Goal: Transaction & Acquisition: Download file/media

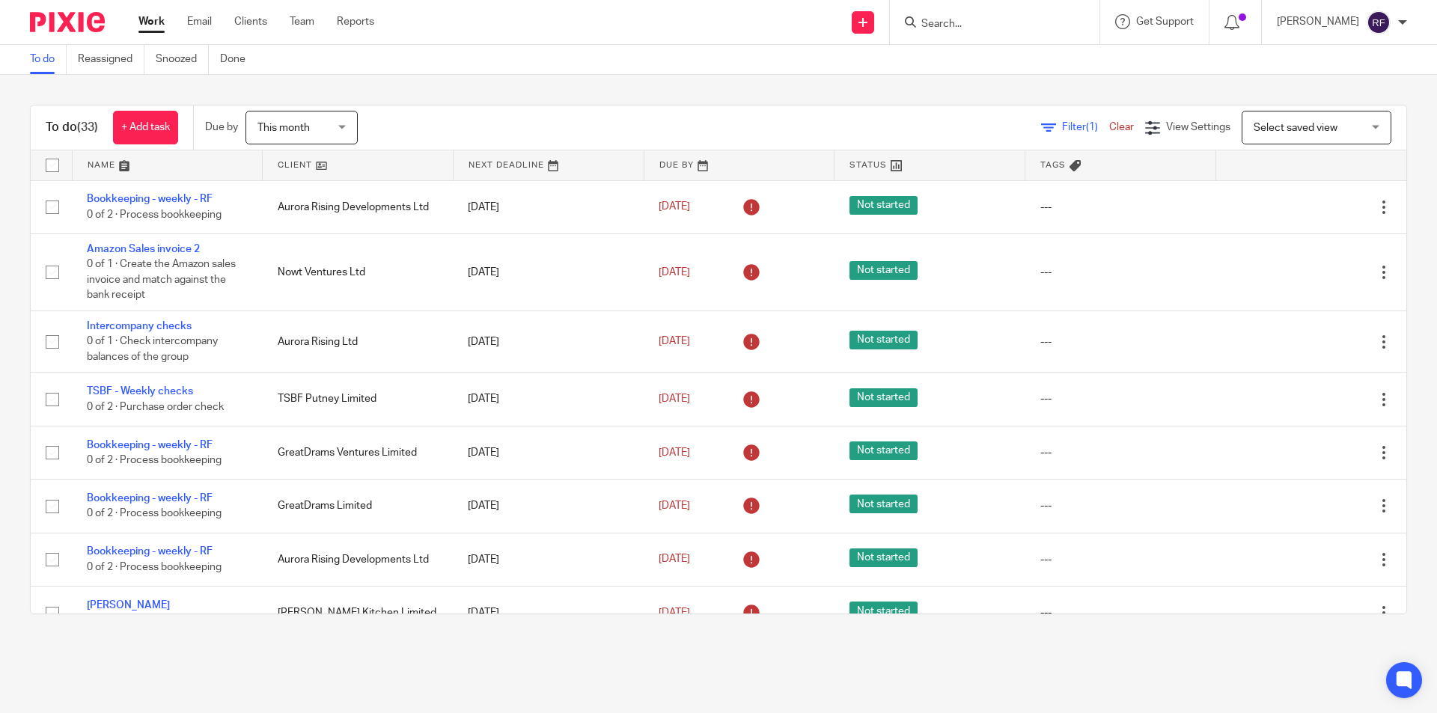
click at [1009, 39] on div at bounding box center [995, 22] width 210 height 44
click at [1009, 4] on div at bounding box center [995, 22] width 210 height 44
click at [979, 31] on form at bounding box center [999, 22] width 159 height 19
click at [969, 22] on input "Search" at bounding box center [987, 24] width 135 height 13
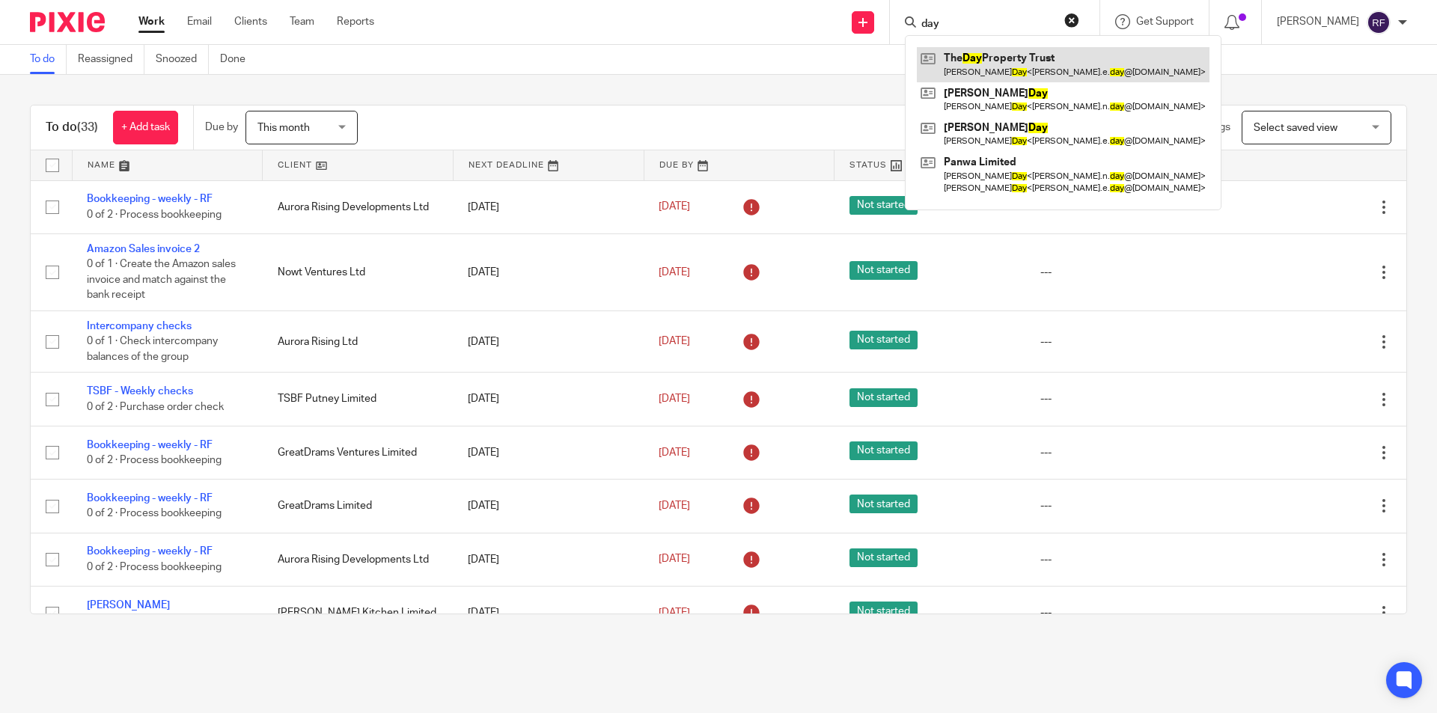
type input "day"
click at [1085, 65] on link at bounding box center [1063, 64] width 293 height 34
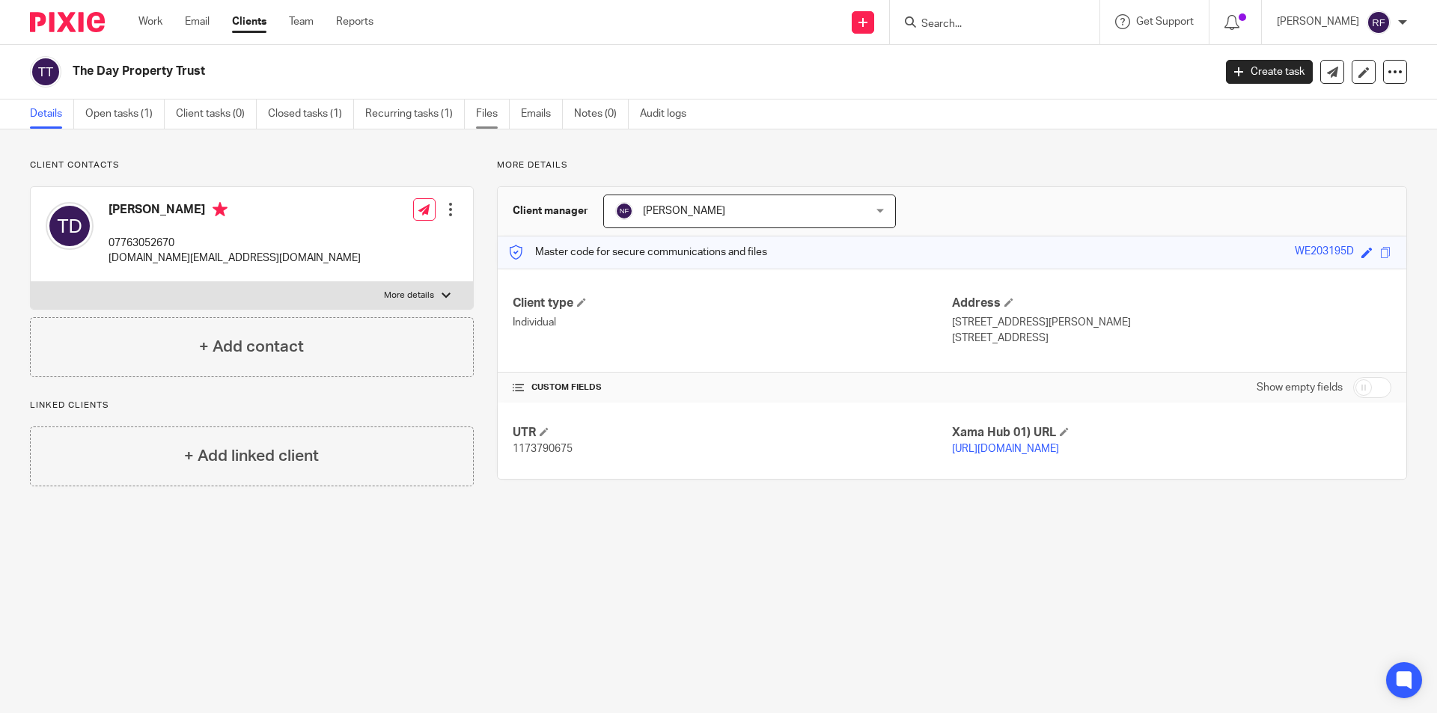
click at [487, 112] on link "Files" at bounding box center [493, 114] width 34 height 29
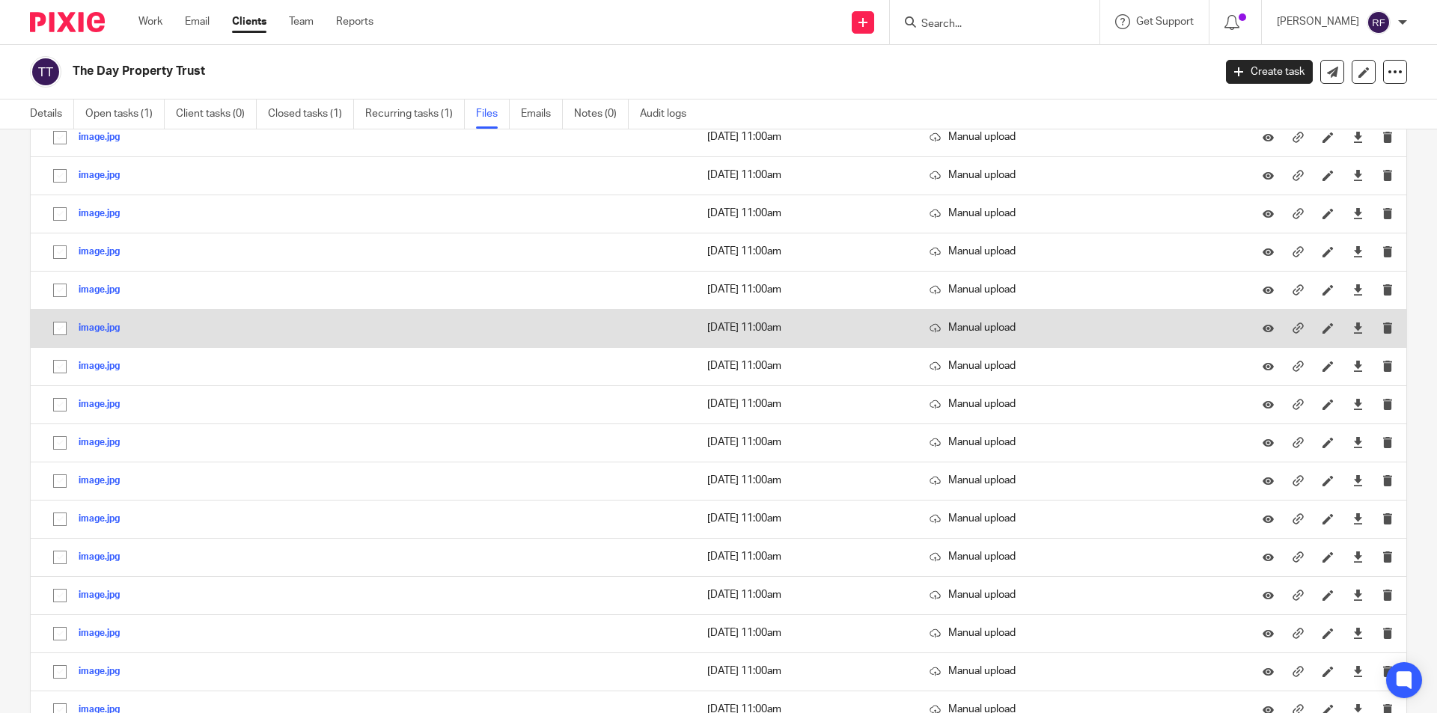
scroll to position [749, 0]
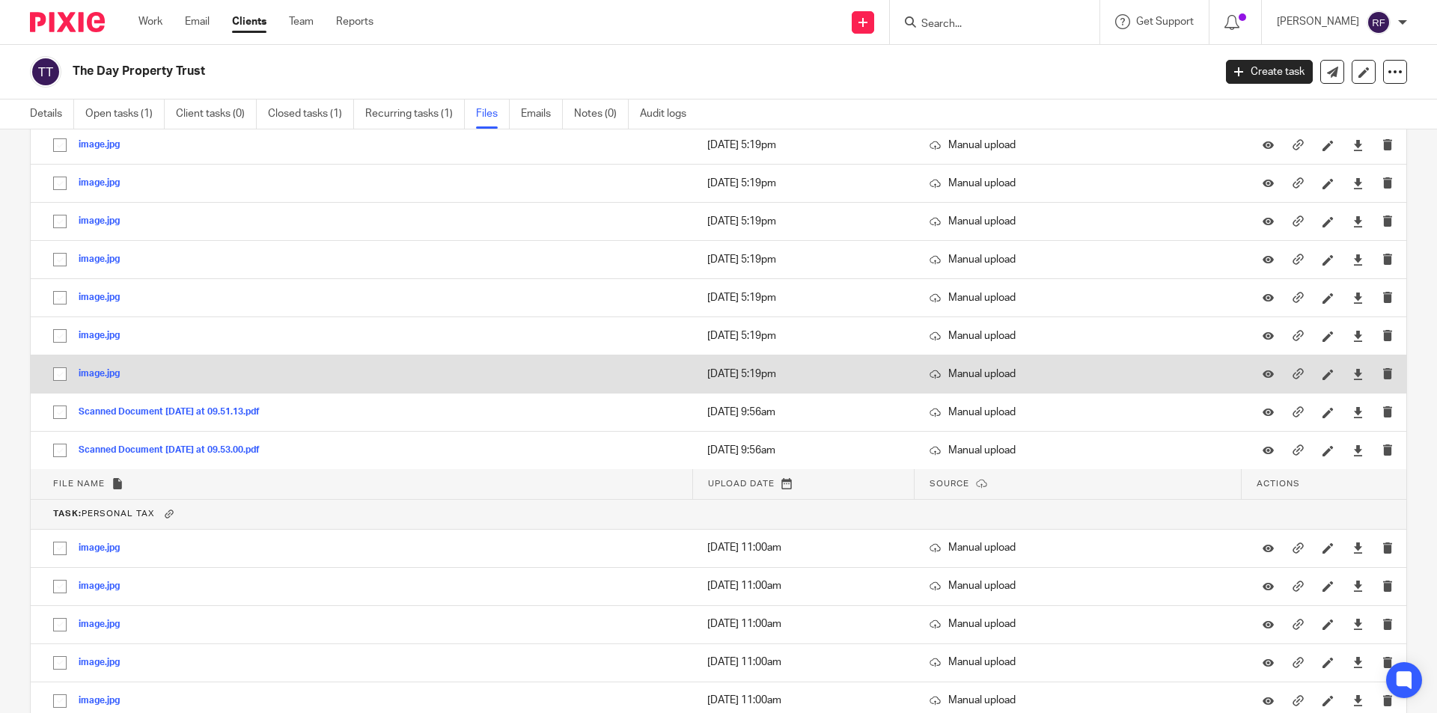
click at [58, 373] on input "checkbox" at bounding box center [60, 374] width 28 height 28
checkbox input "true"
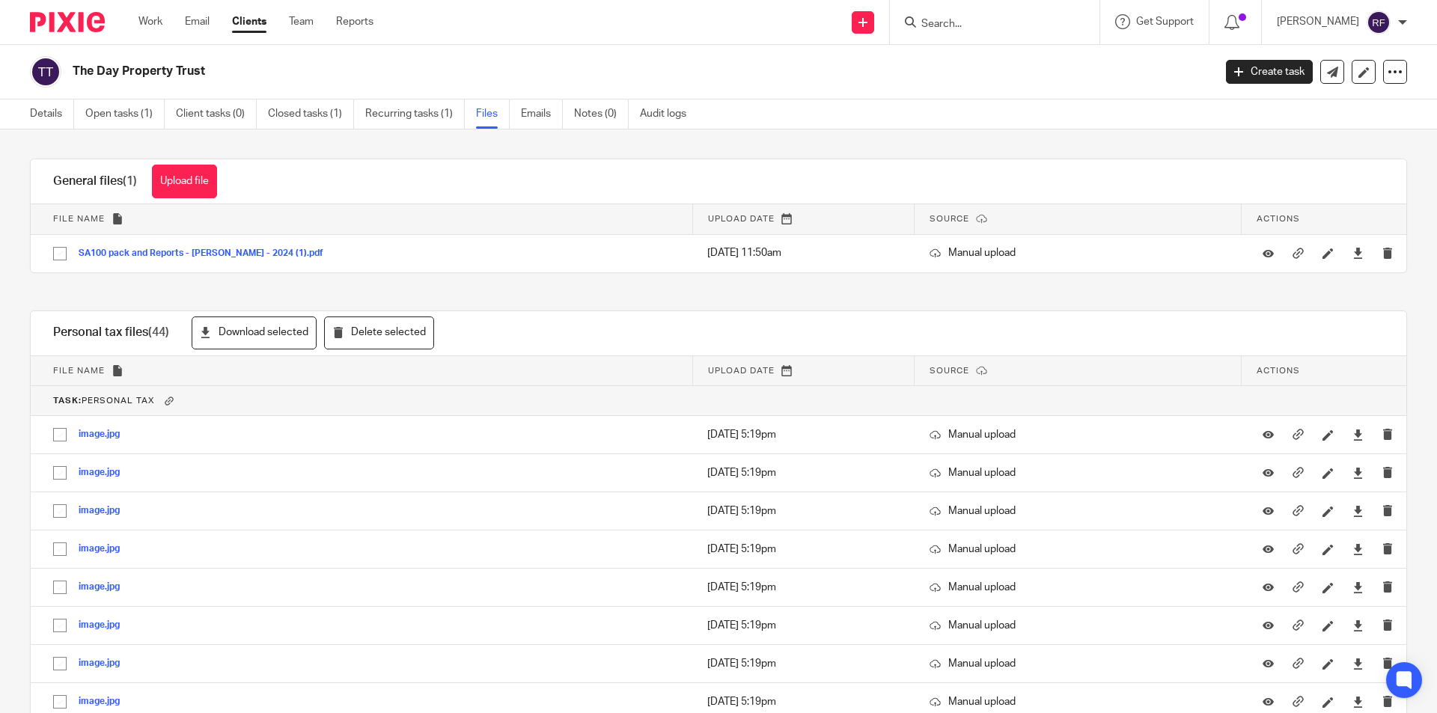
scroll to position [0, 0]
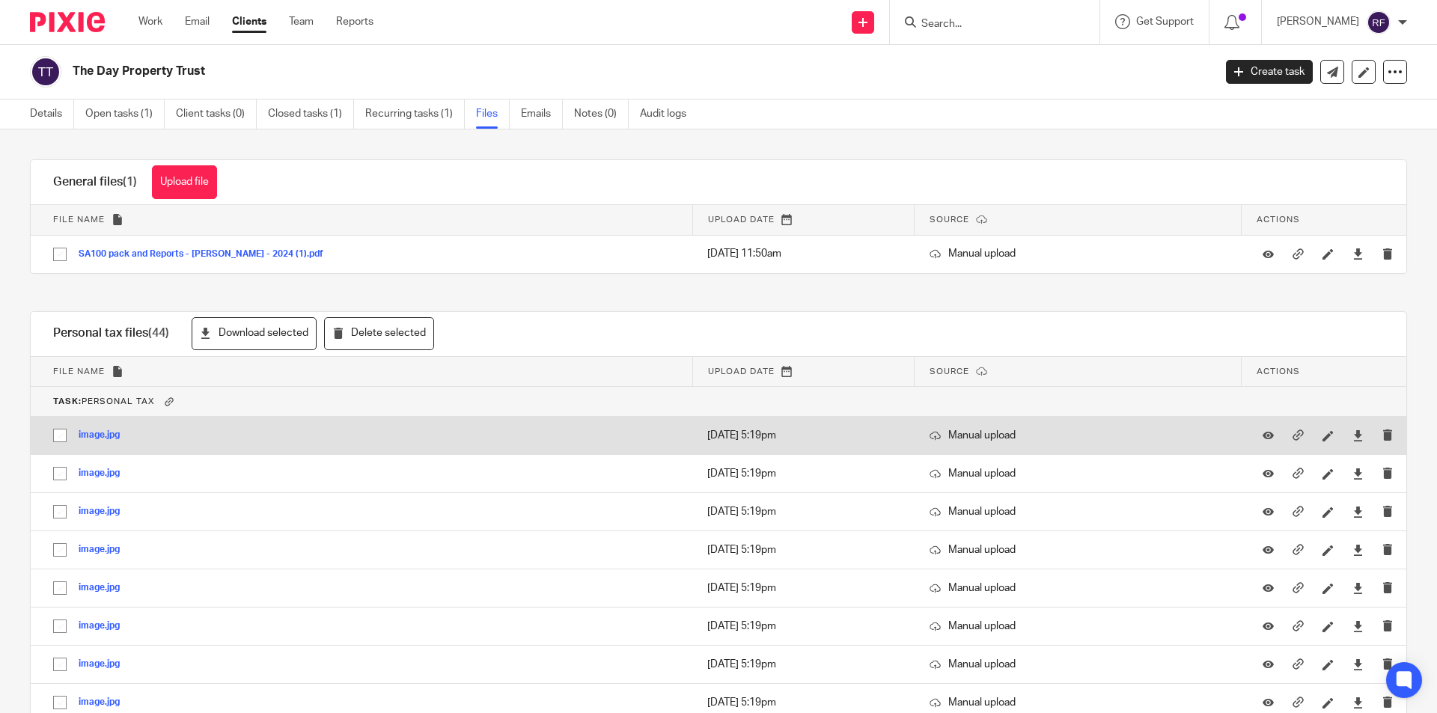
click at [57, 436] on input "checkbox" at bounding box center [60, 436] width 28 height 28
checkbox input "true"
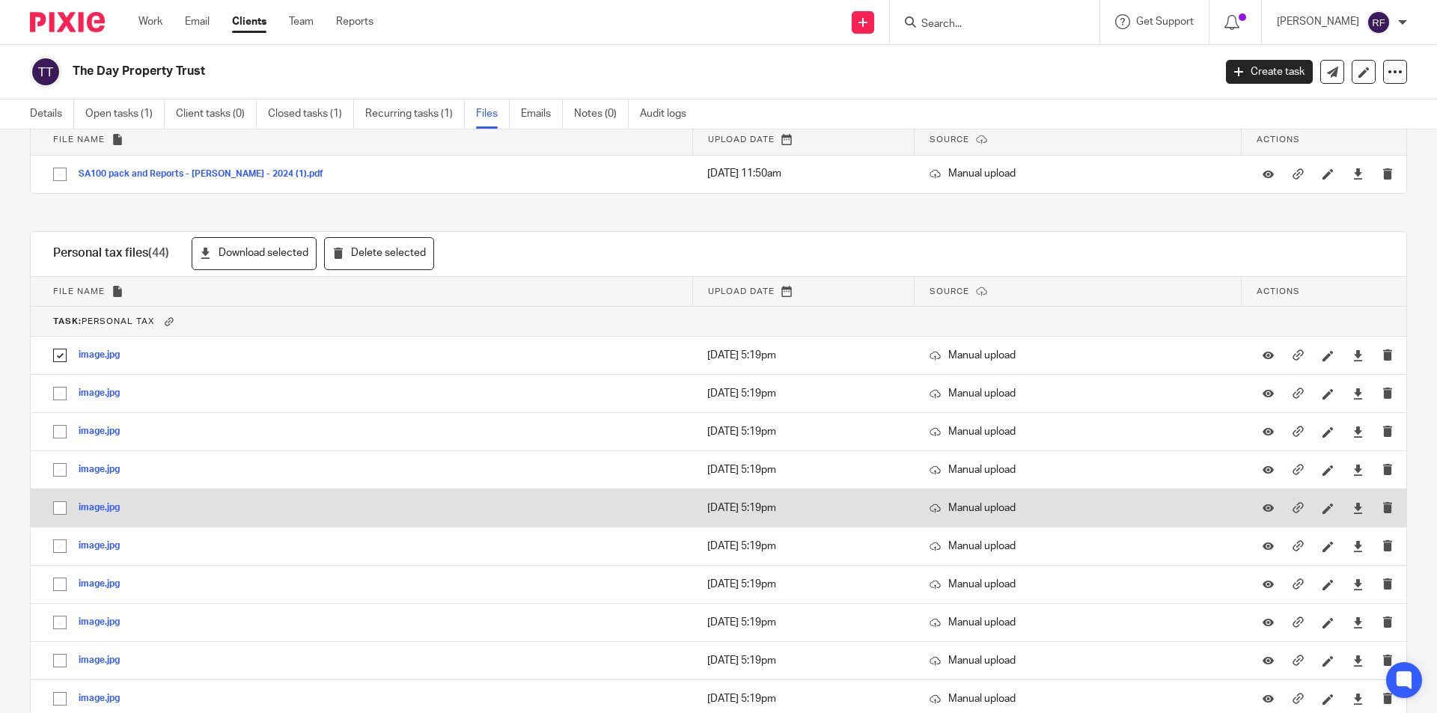
scroll to position [150, 0]
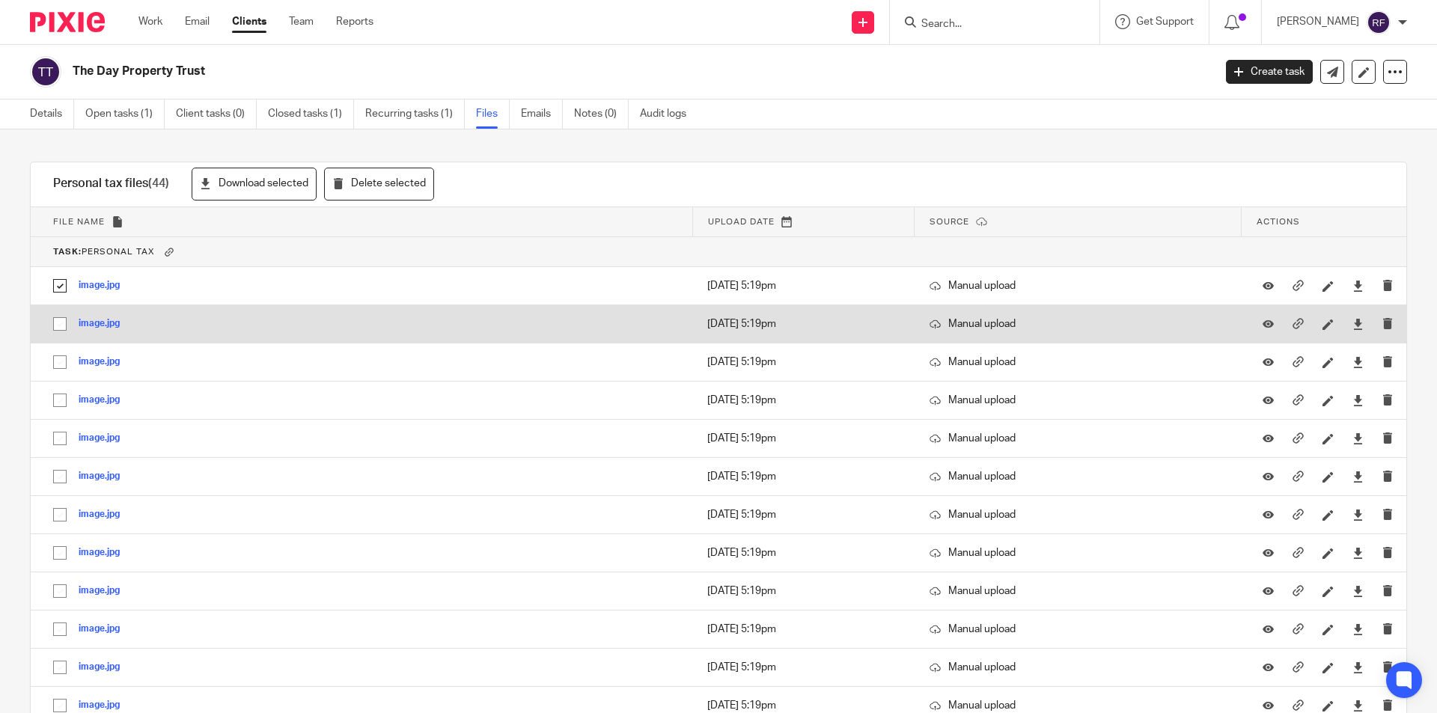
click at [57, 326] on input "checkbox" at bounding box center [60, 324] width 28 height 28
checkbox input "true"
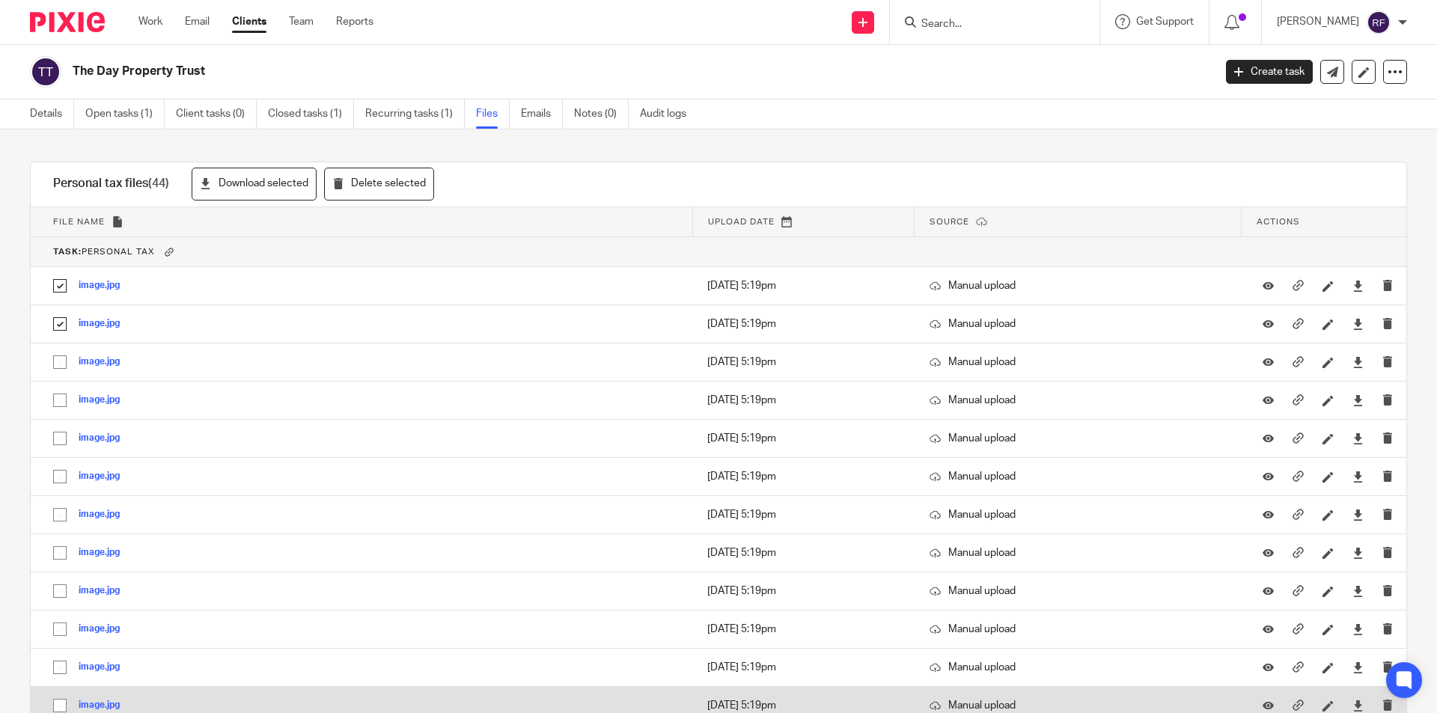
click at [62, 713] on input "checkbox" at bounding box center [60, 706] width 28 height 28
checkbox input "true"
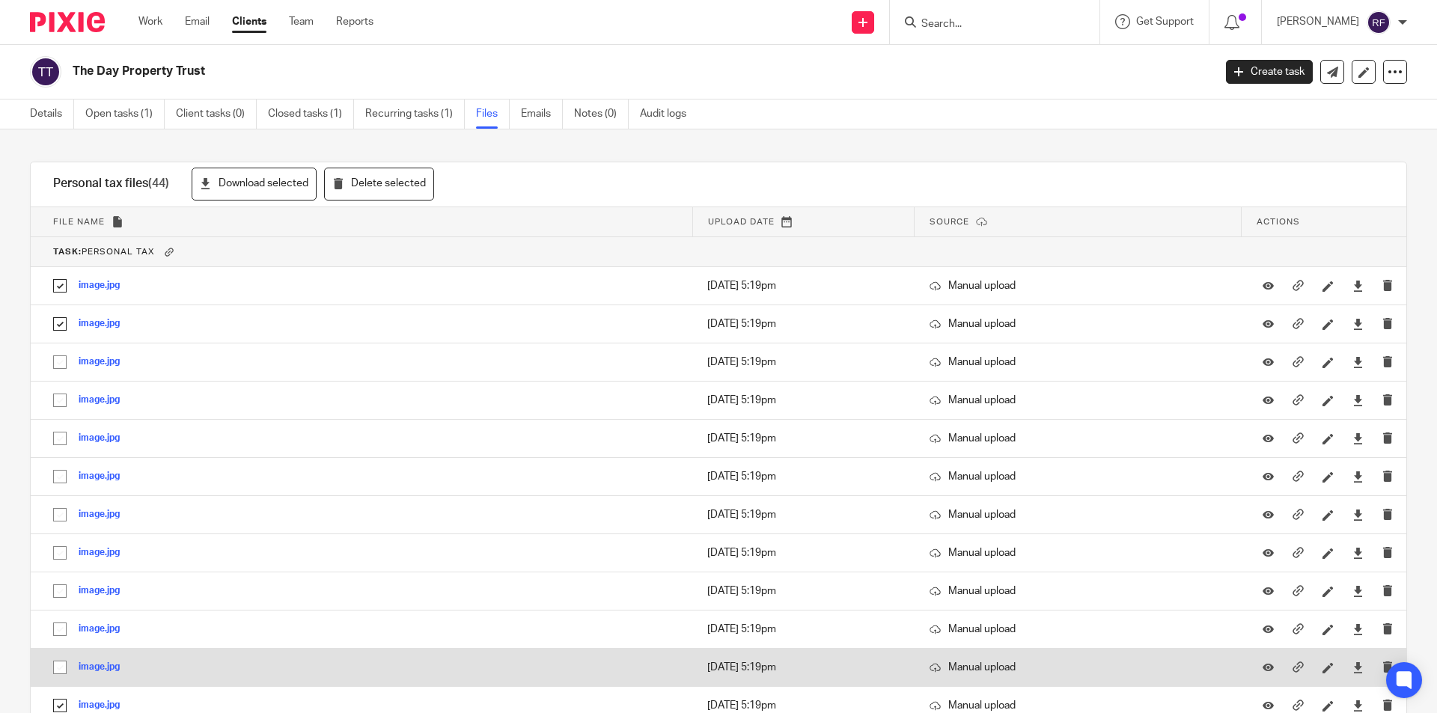
click at [64, 668] on input "checkbox" at bounding box center [60, 668] width 28 height 28
checkbox input "true"
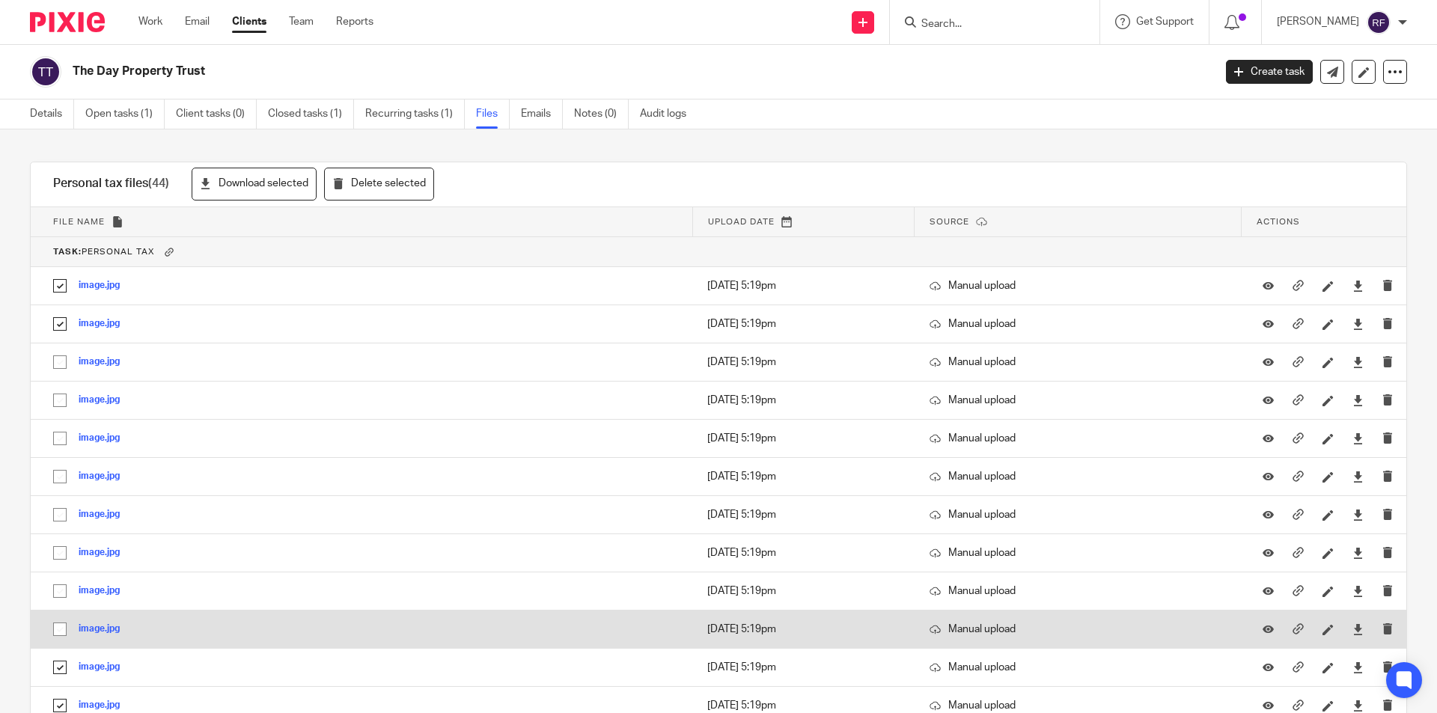
click at [59, 628] on input "checkbox" at bounding box center [60, 629] width 28 height 28
checkbox input "true"
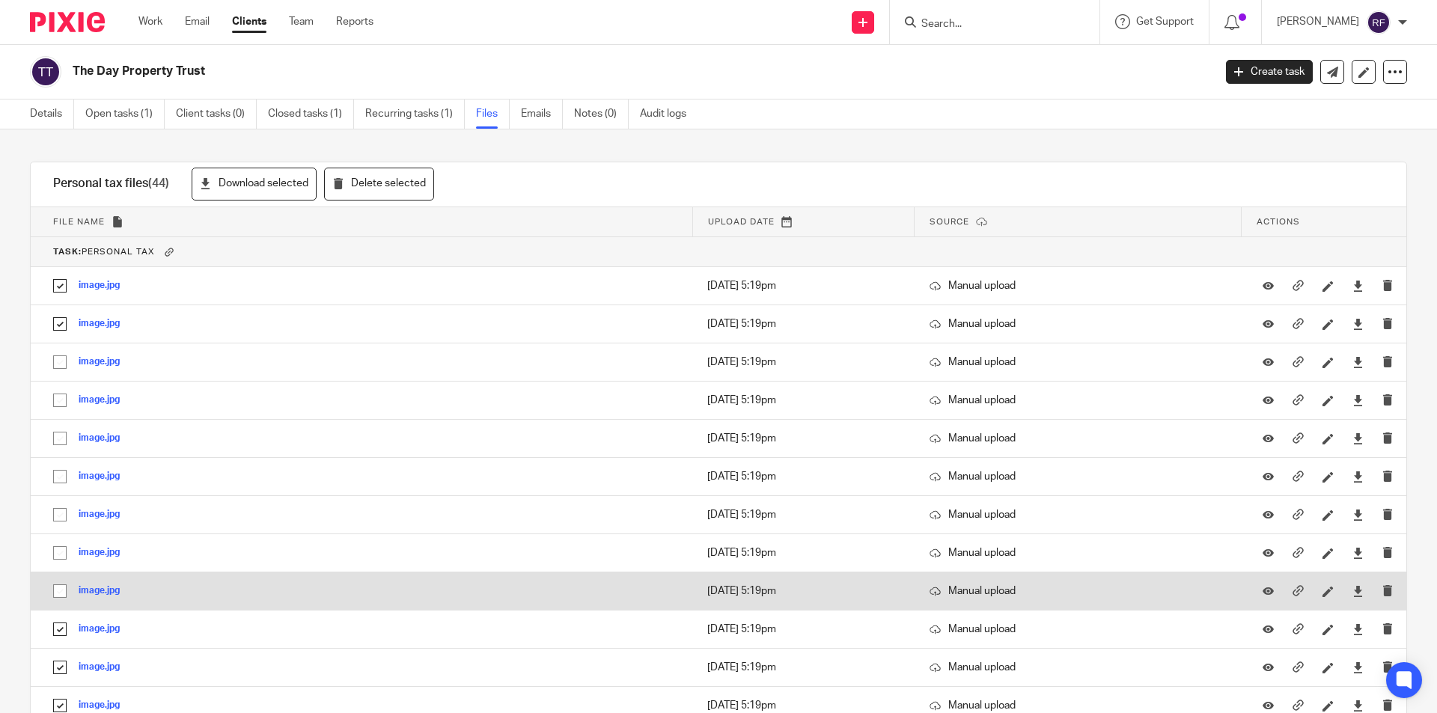
click at [56, 589] on input "checkbox" at bounding box center [60, 591] width 28 height 28
checkbox input "true"
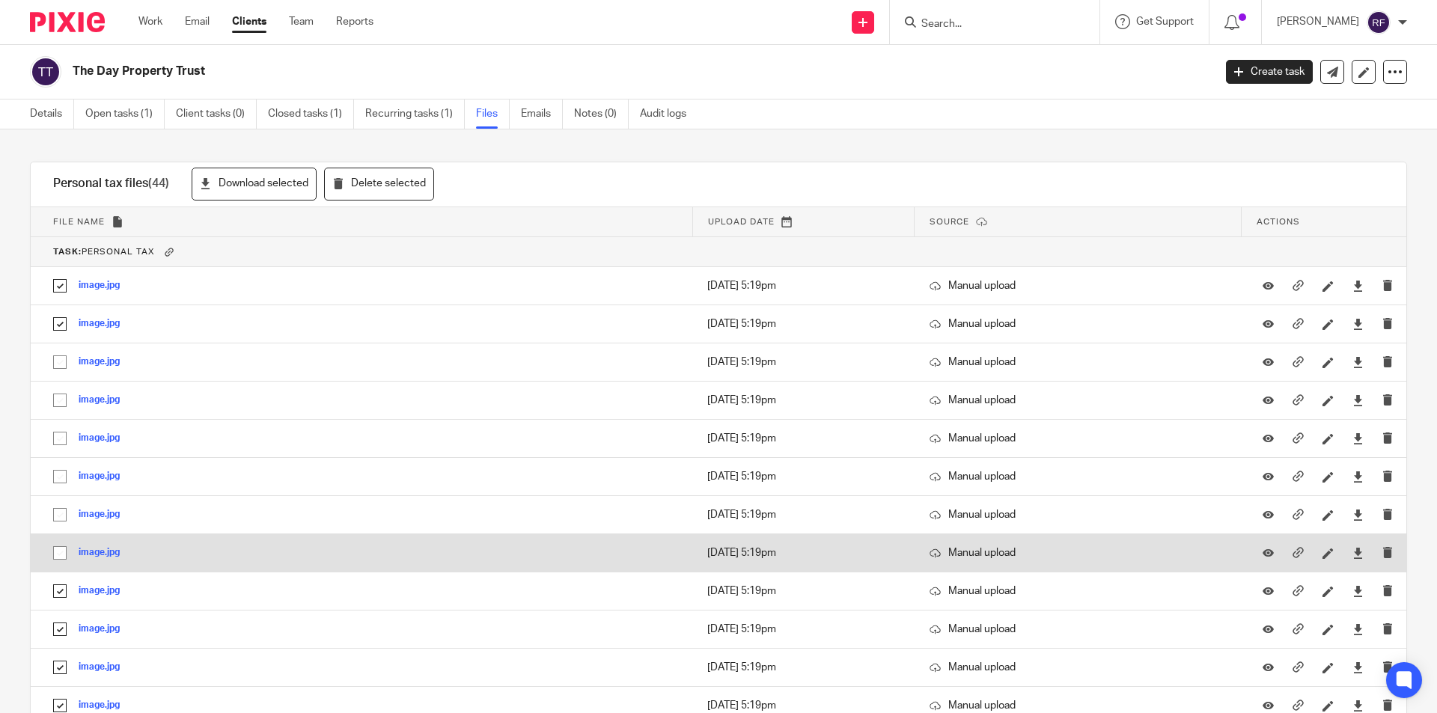
click at [54, 553] on input "checkbox" at bounding box center [60, 553] width 28 height 28
checkbox input "true"
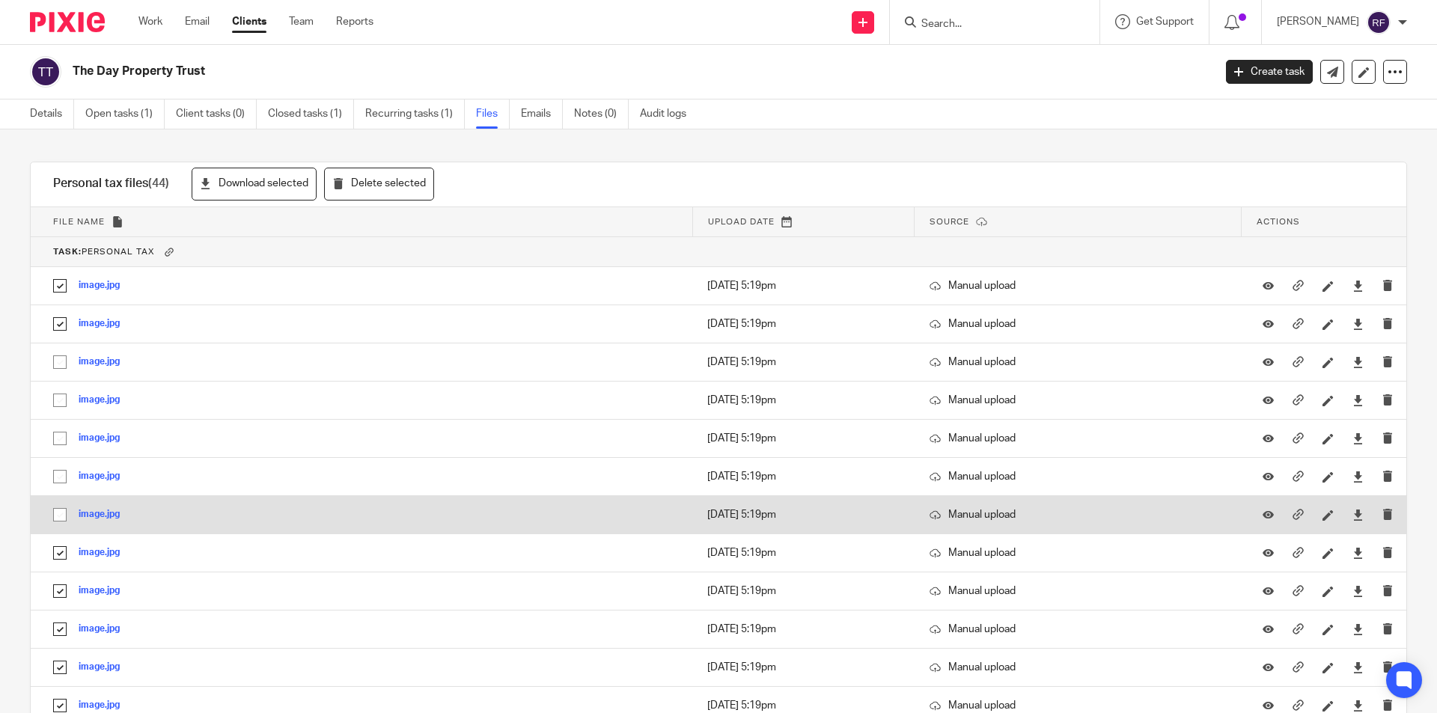
click at [60, 520] on input "checkbox" at bounding box center [60, 515] width 28 height 28
checkbox input "true"
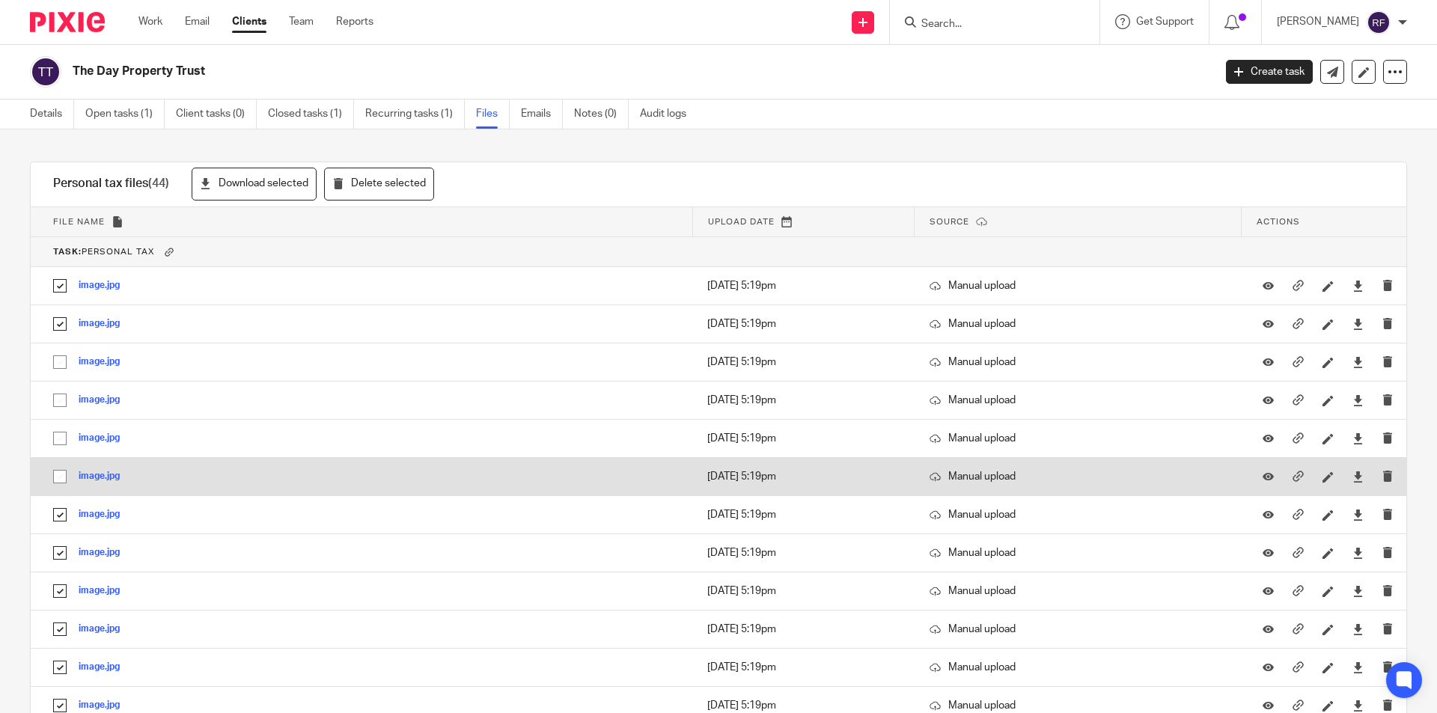
click at [64, 479] on input "checkbox" at bounding box center [60, 477] width 28 height 28
checkbox input "true"
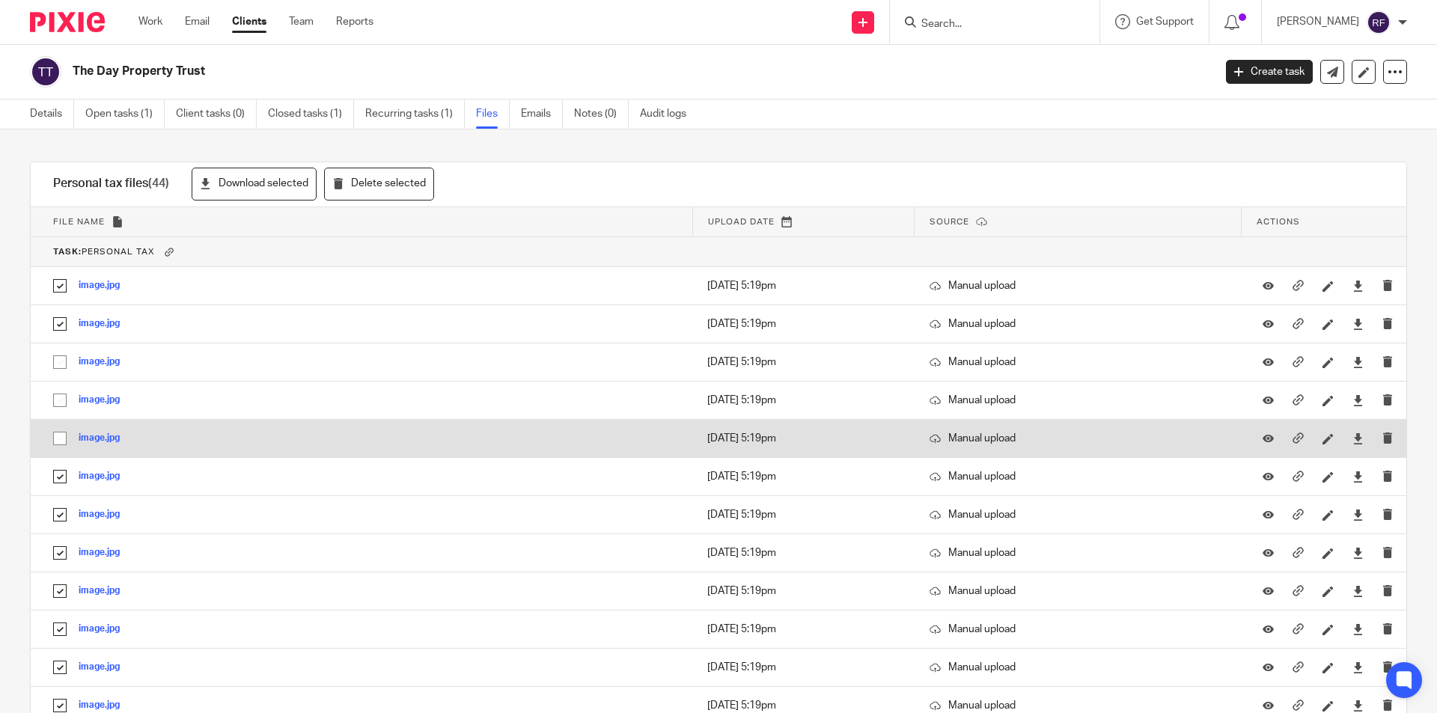
click at [61, 439] on input "checkbox" at bounding box center [60, 439] width 28 height 28
checkbox input "true"
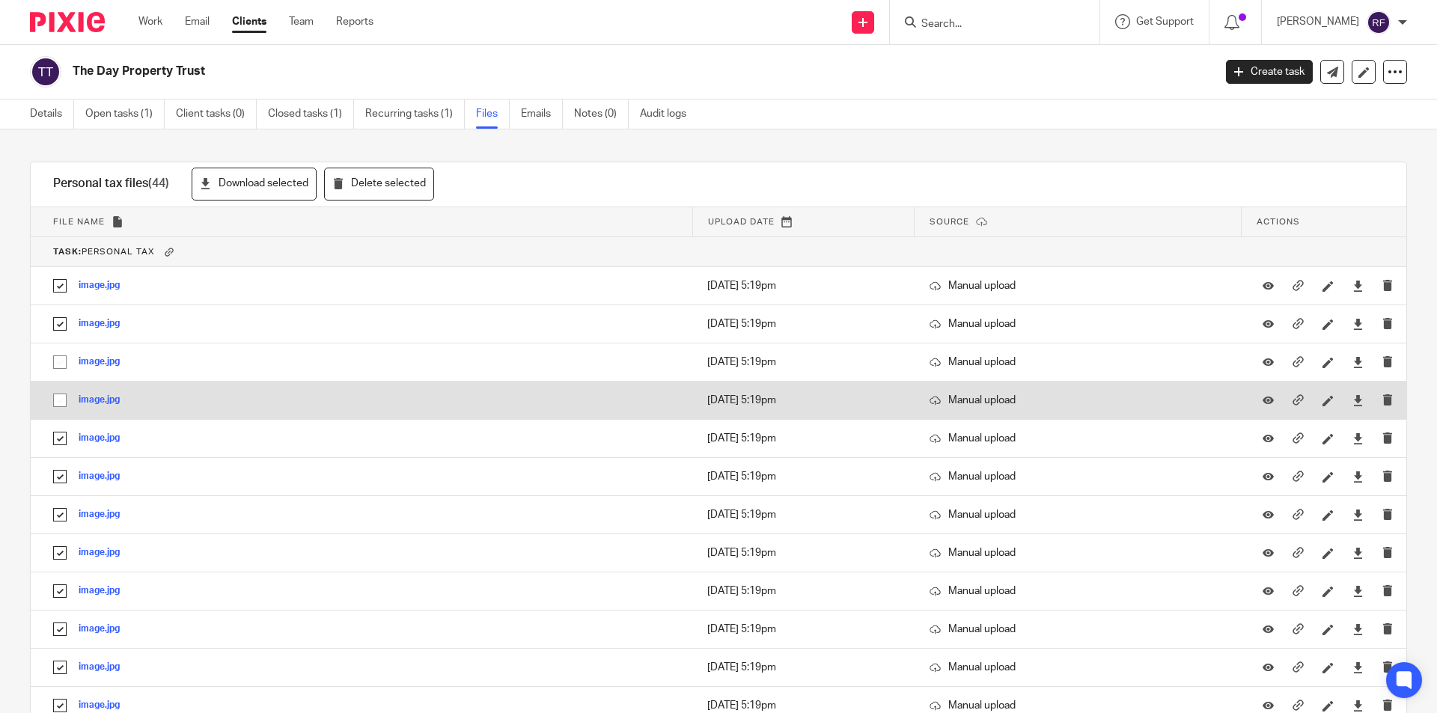
click at [60, 400] on input "checkbox" at bounding box center [60, 400] width 28 height 28
checkbox input "true"
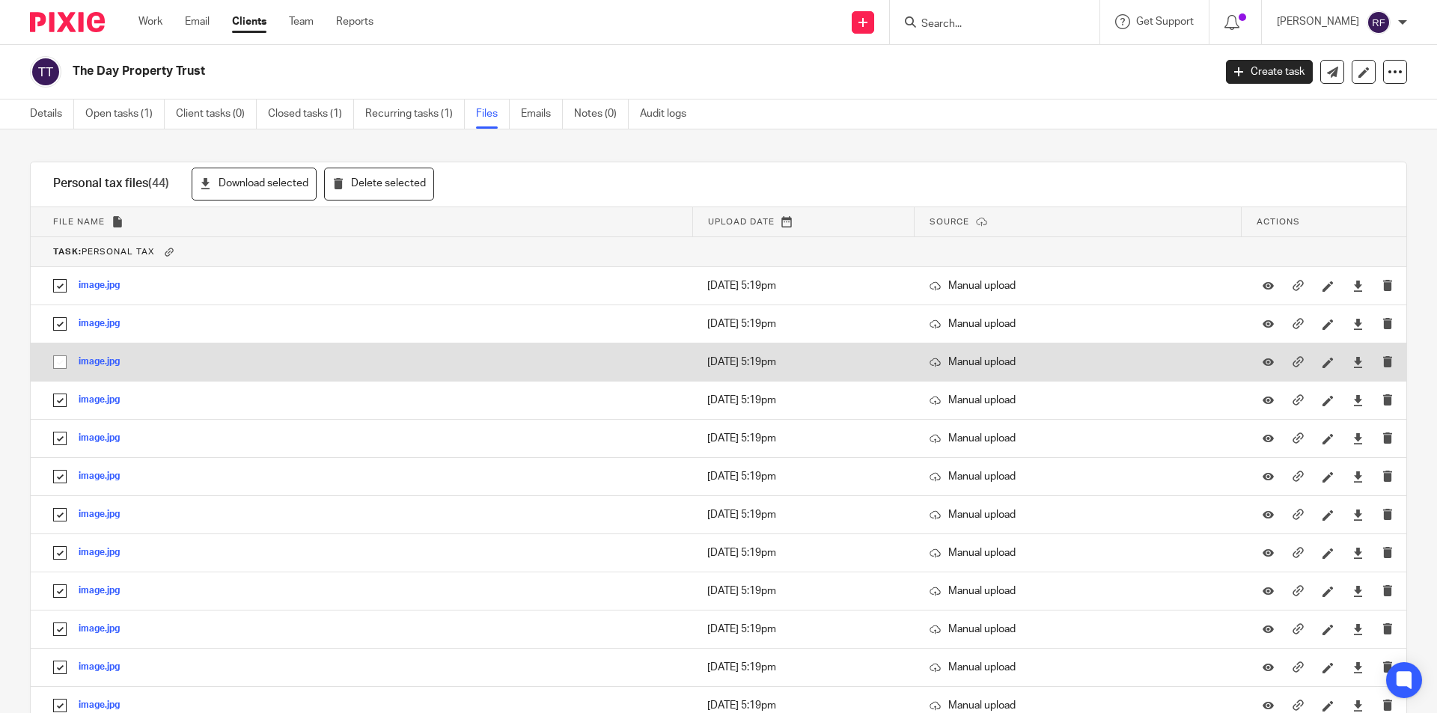
click at [61, 363] on input "checkbox" at bounding box center [60, 362] width 28 height 28
checkbox input "true"
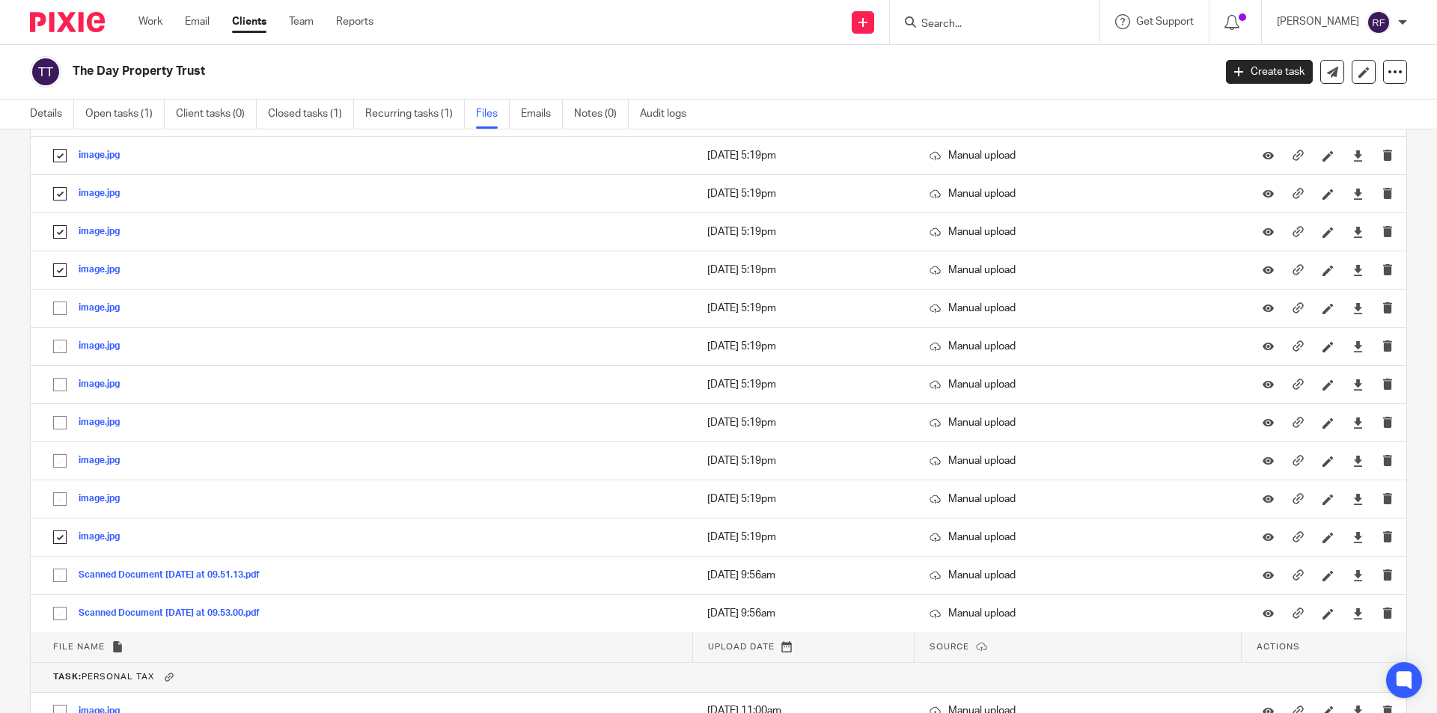
scroll to position [599, 0]
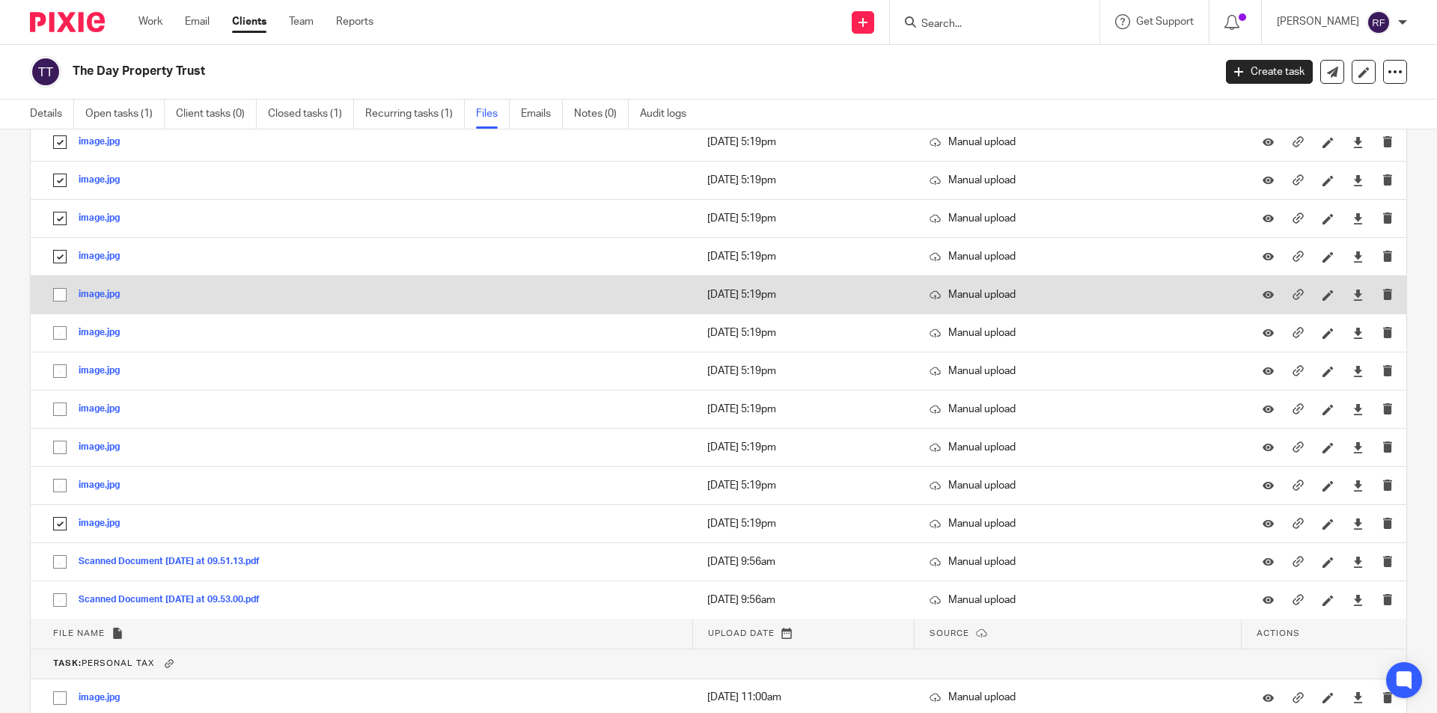
click at [64, 296] on input "checkbox" at bounding box center [60, 295] width 28 height 28
checkbox input "true"
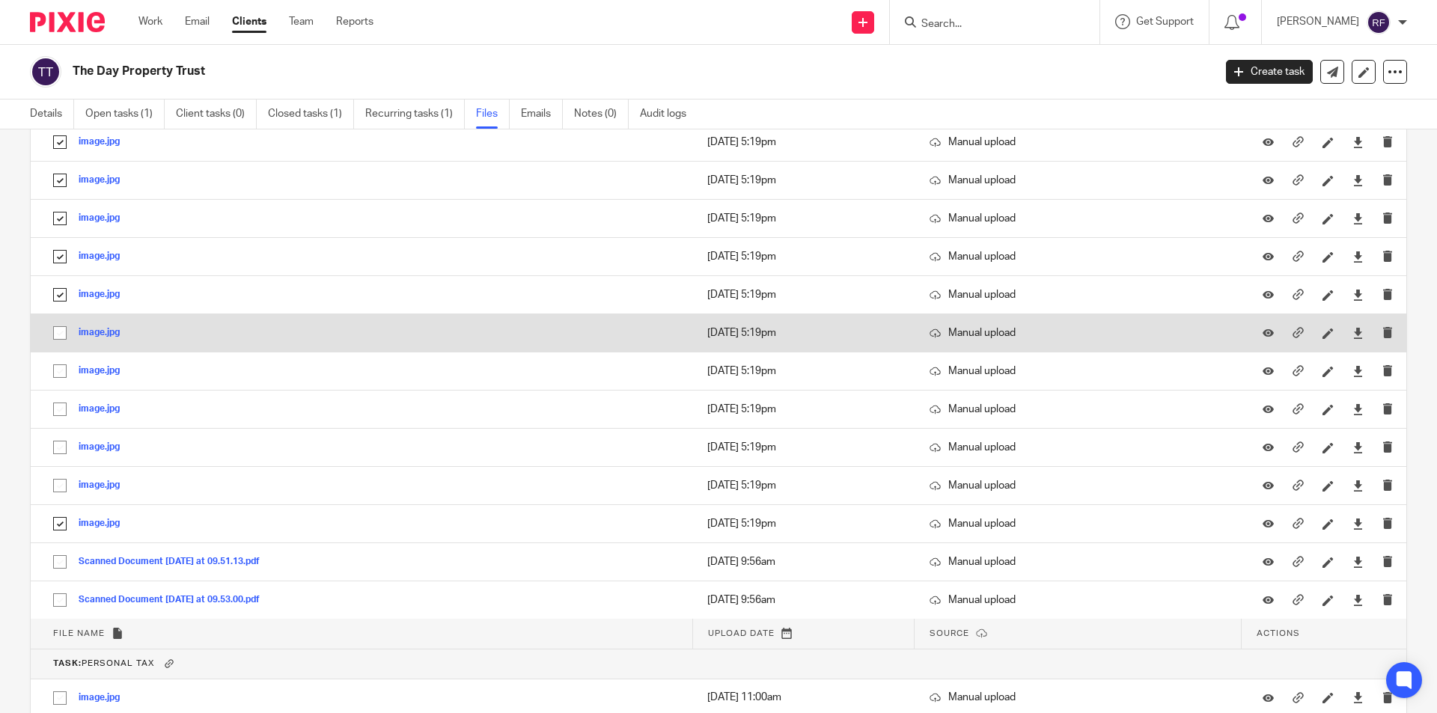
click at [58, 329] on input "checkbox" at bounding box center [60, 333] width 28 height 28
checkbox input "true"
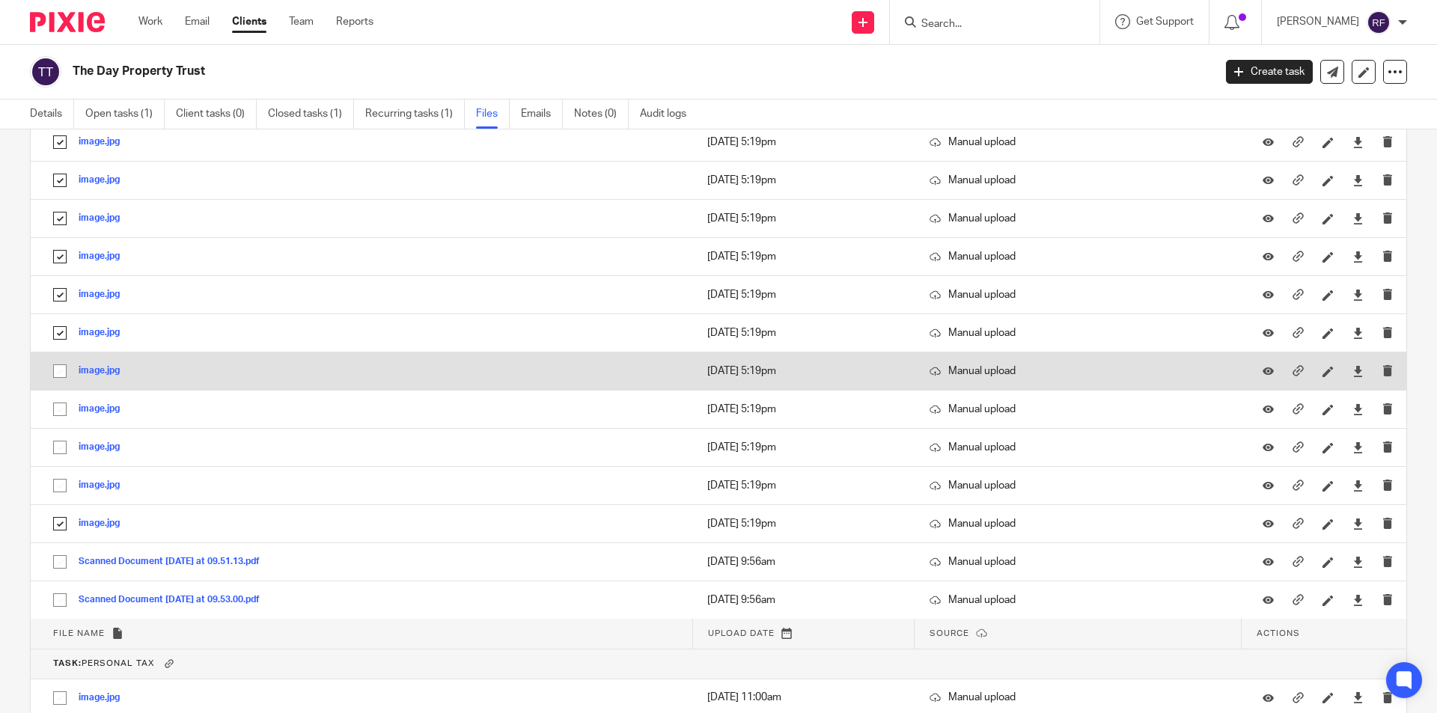
click at [61, 371] on input "checkbox" at bounding box center [60, 371] width 28 height 28
checkbox input "true"
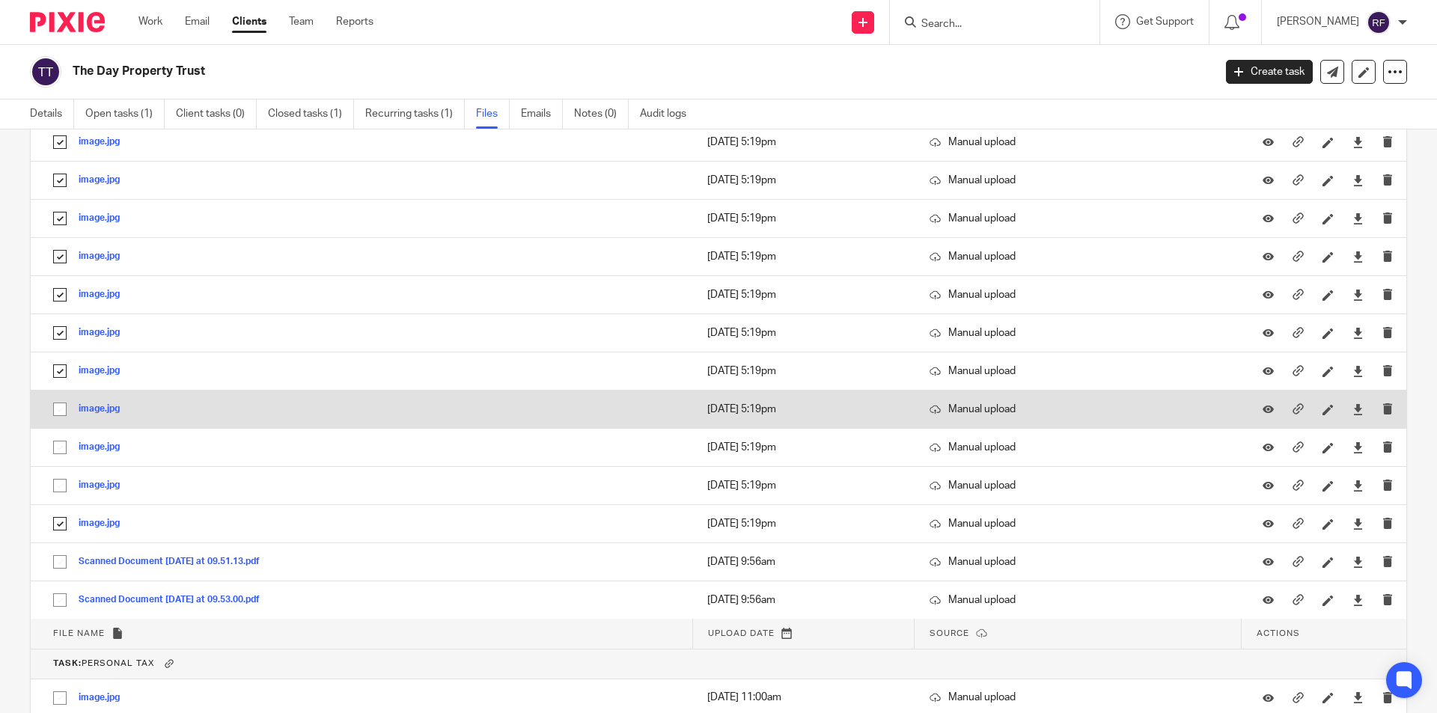
click at [58, 407] on input "checkbox" at bounding box center [60, 409] width 28 height 28
checkbox input "true"
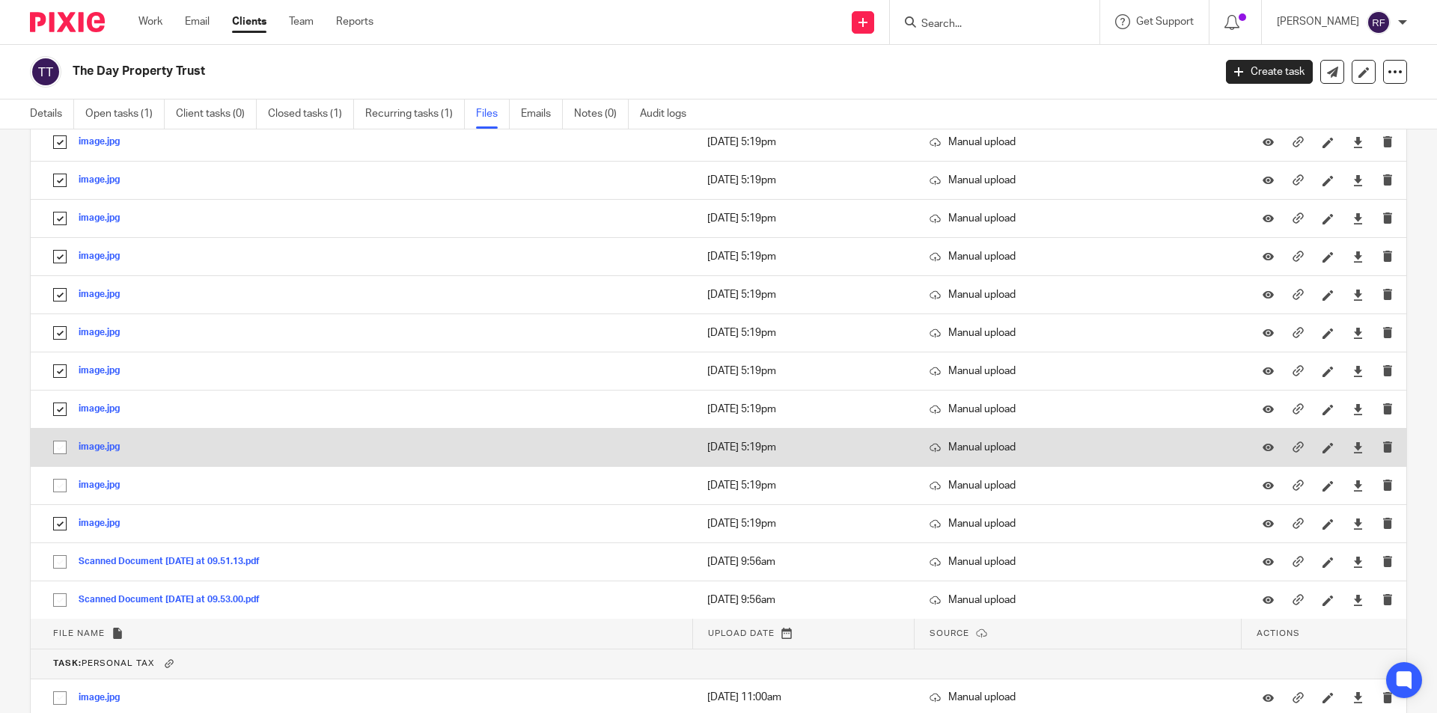
click at [60, 451] on input "checkbox" at bounding box center [60, 447] width 28 height 28
checkbox input "true"
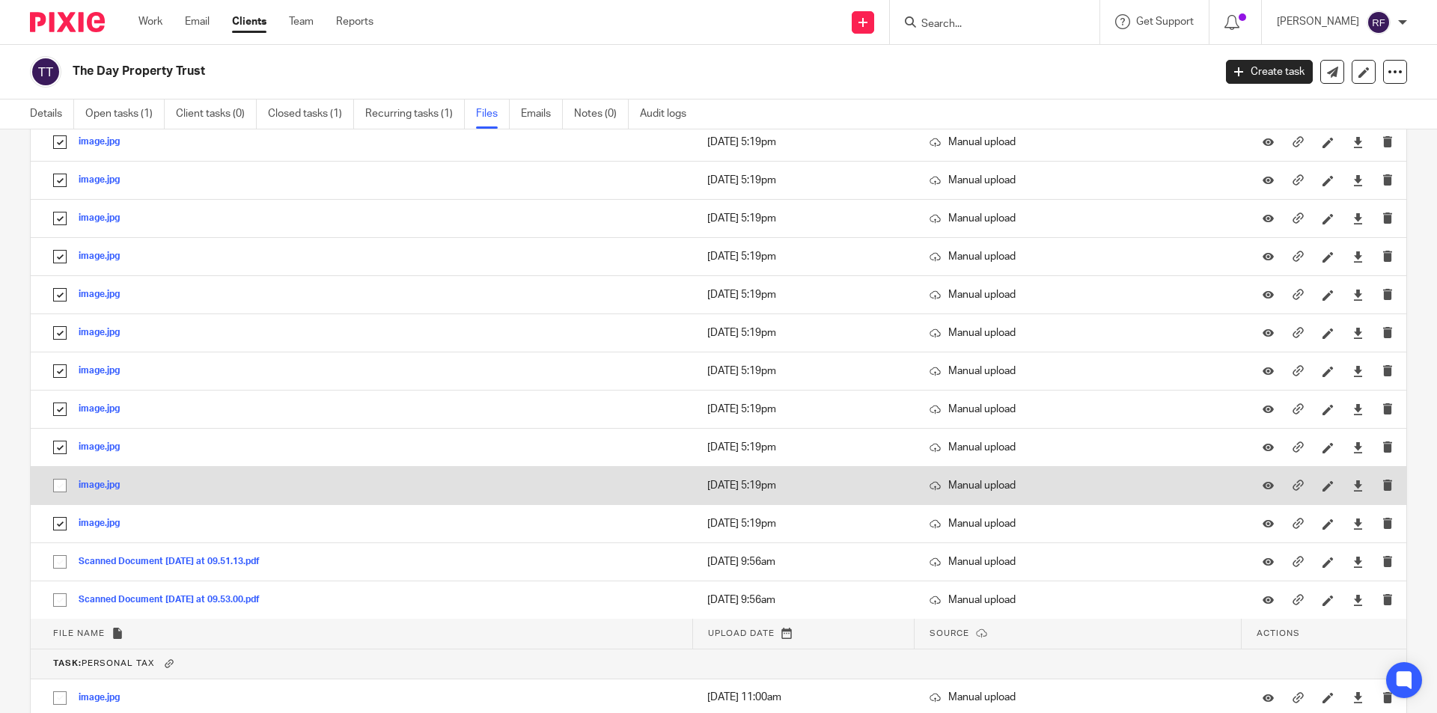
click at [64, 487] on input "checkbox" at bounding box center [60, 486] width 28 height 28
checkbox input "true"
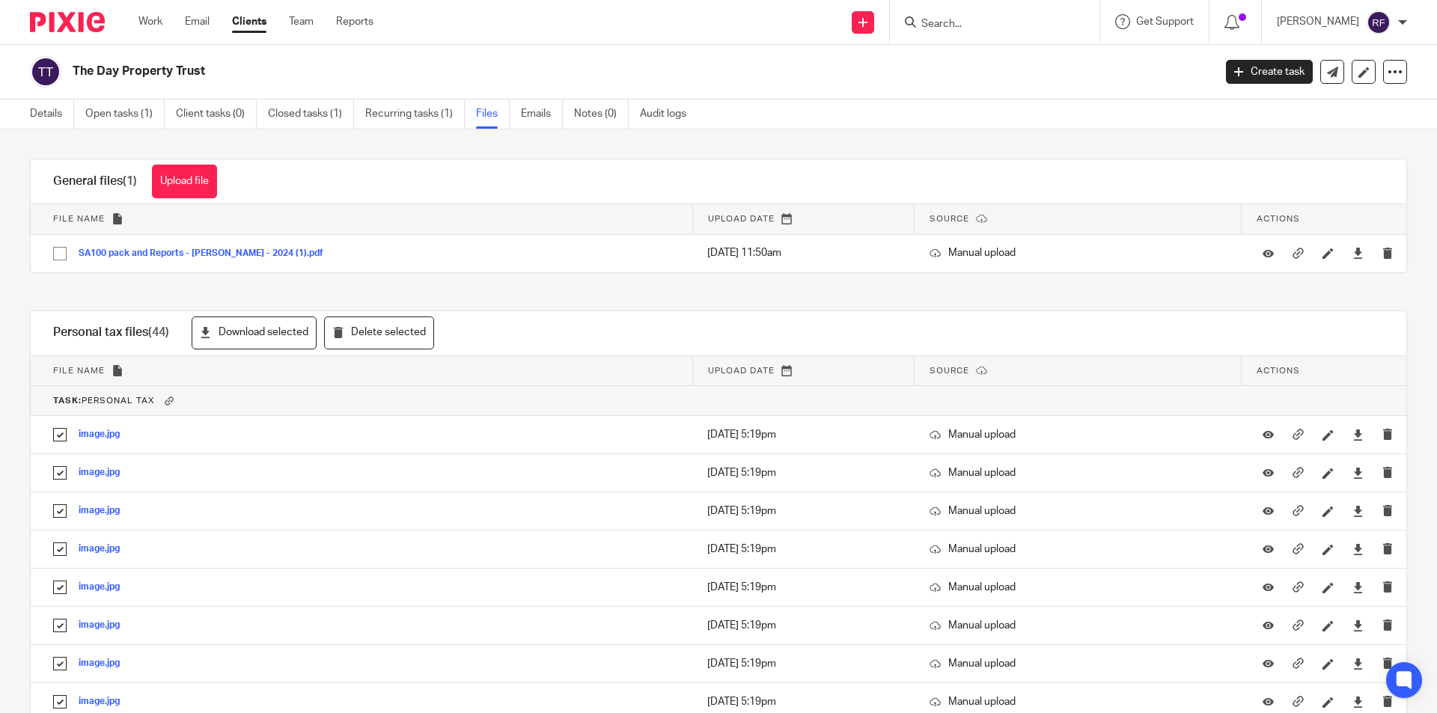
scroll to position [0, 0]
click at [237, 330] on button "Download selected" at bounding box center [254, 334] width 125 height 34
